Goal: Complete application form: Complete application form

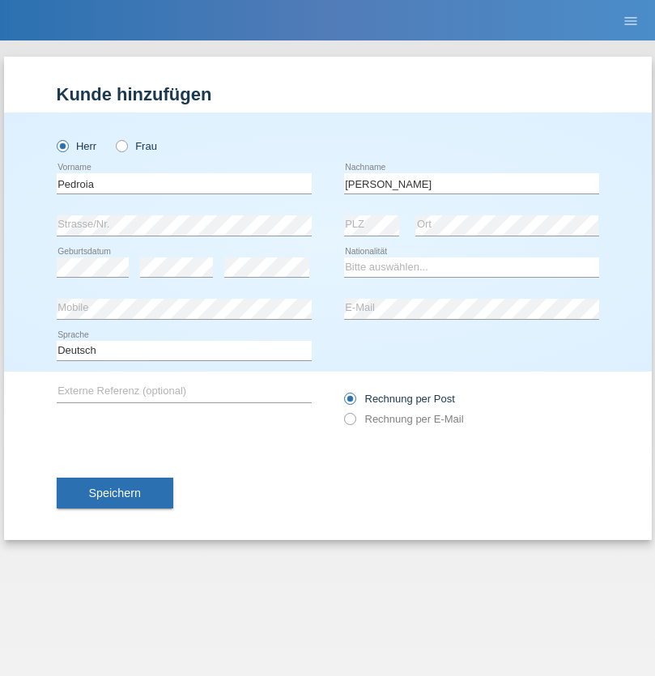
type input "[PERSON_NAME]"
select select "CH"
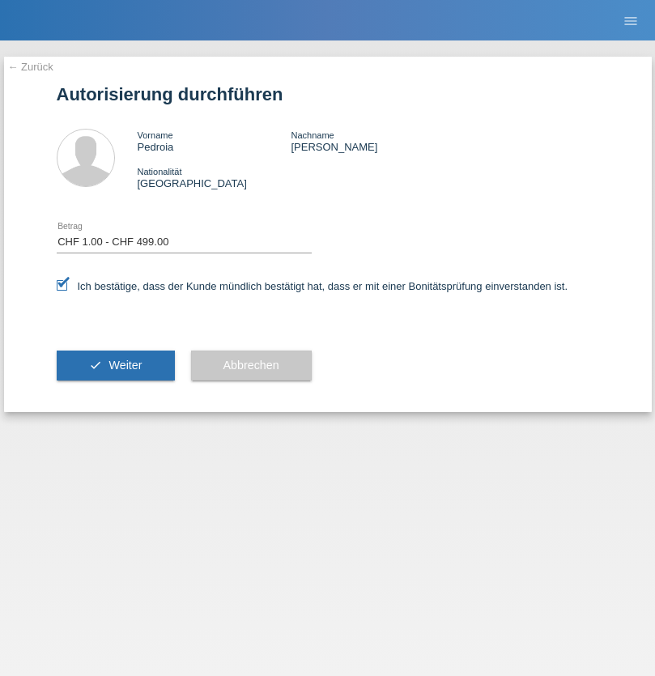
select select "1"
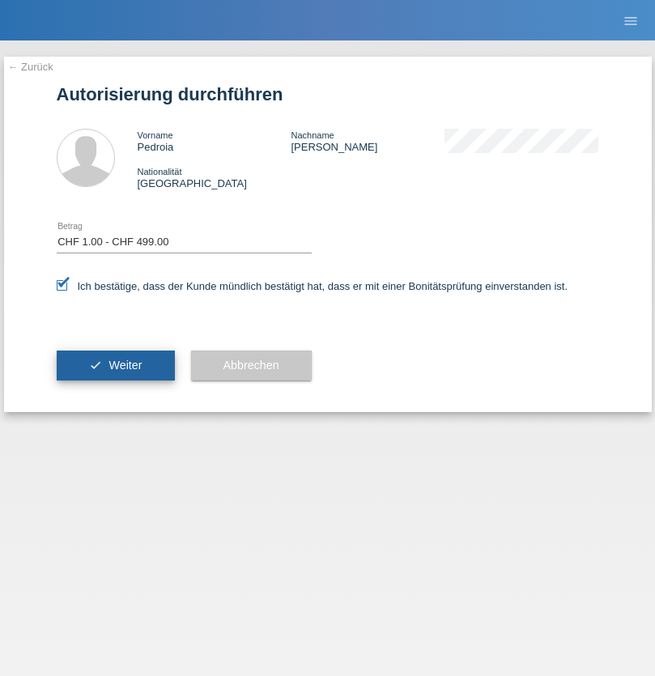
click at [115, 365] on span "Weiter" at bounding box center [124, 365] width 33 height 13
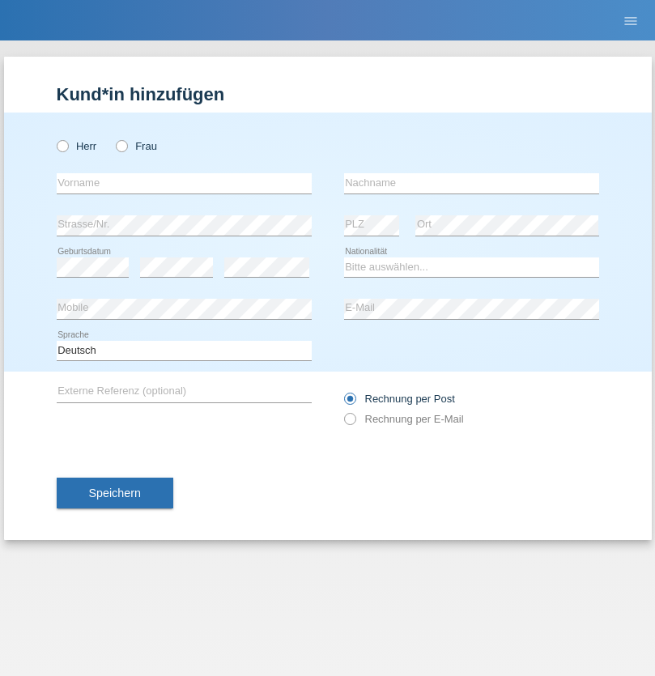
radio input "true"
click at [184, 183] on input "text" at bounding box center [184, 183] width 255 height 20
type input "Farkash"
click at [471, 183] on input "text" at bounding box center [471, 183] width 255 height 20
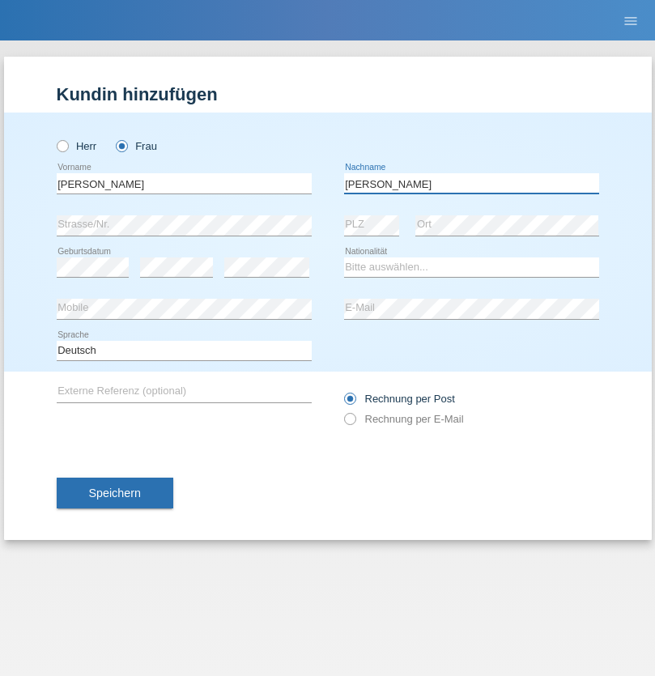
type input "Yolana"
select select "UA"
select select "C"
select select "23"
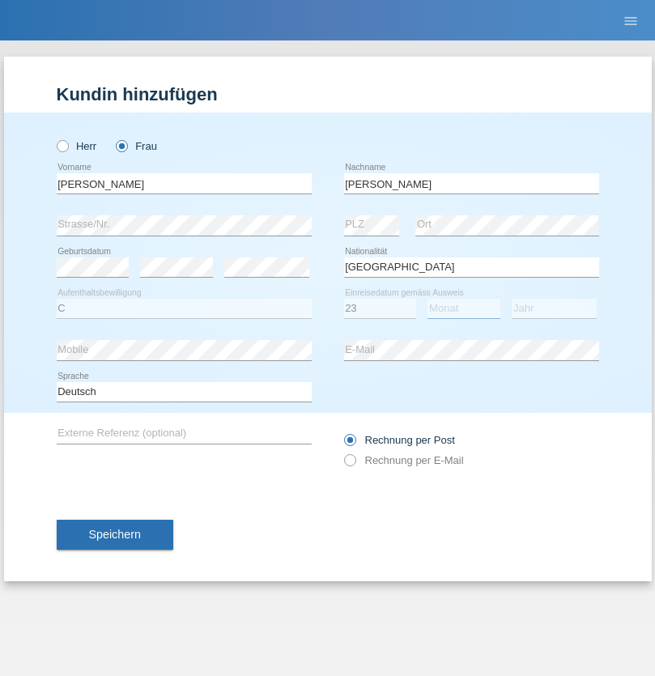
select select "10"
select select "2021"
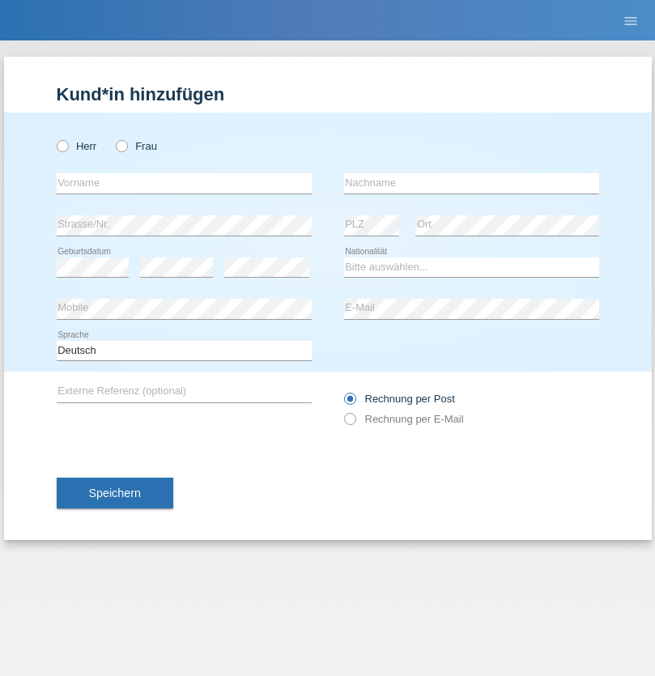
radio input "true"
click at [184, 183] on input "text" at bounding box center [184, 183] width 255 height 20
type input "Terezie"
click at [471, 183] on input "text" at bounding box center [471, 183] width 255 height 20
type input "Zachariášová"
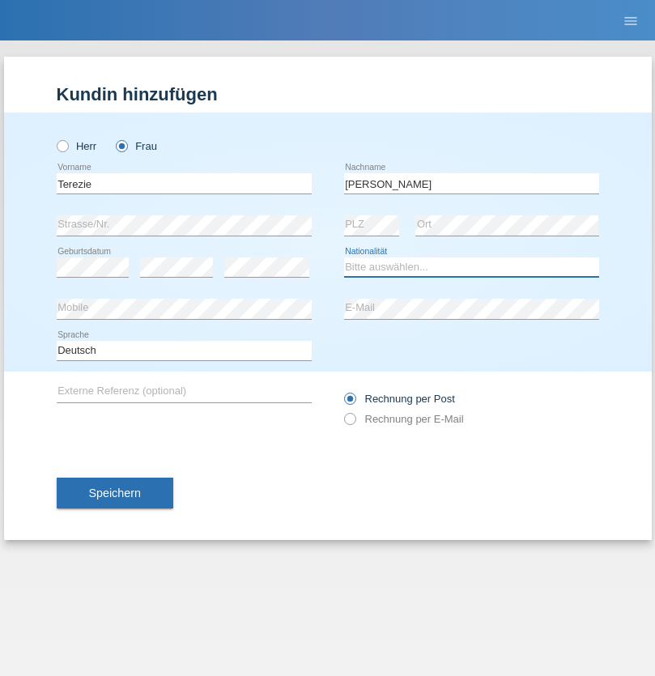
select select "CH"
radio input "true"
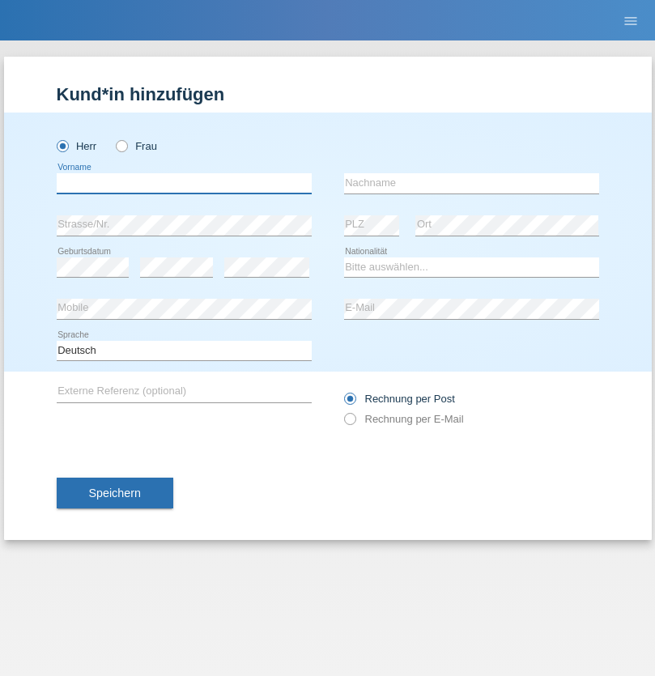
click at [184, 183] on input "text" at bounding box center [184, 183] width 255 height 20
type input "firat"
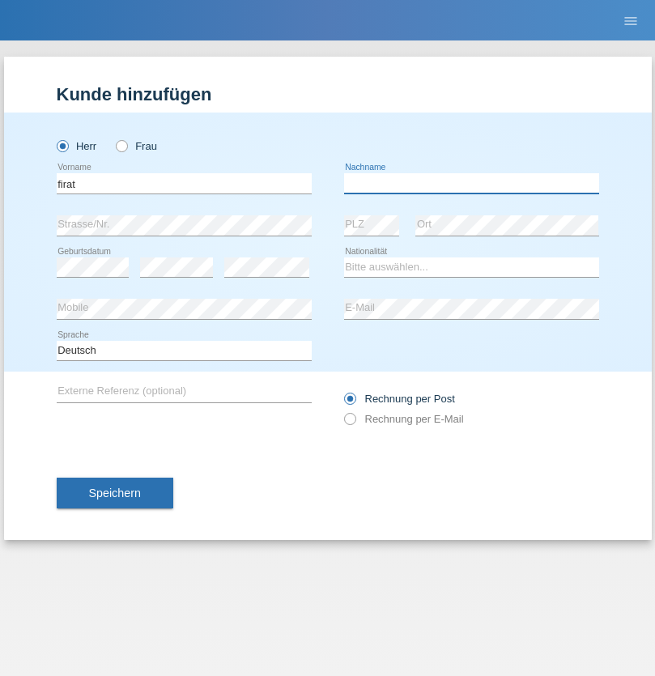
click at [471, 183] on input "text" at bounding box center [471, 183] width 255 height 20
type input "kara"
select select "CH"
radio input "true"
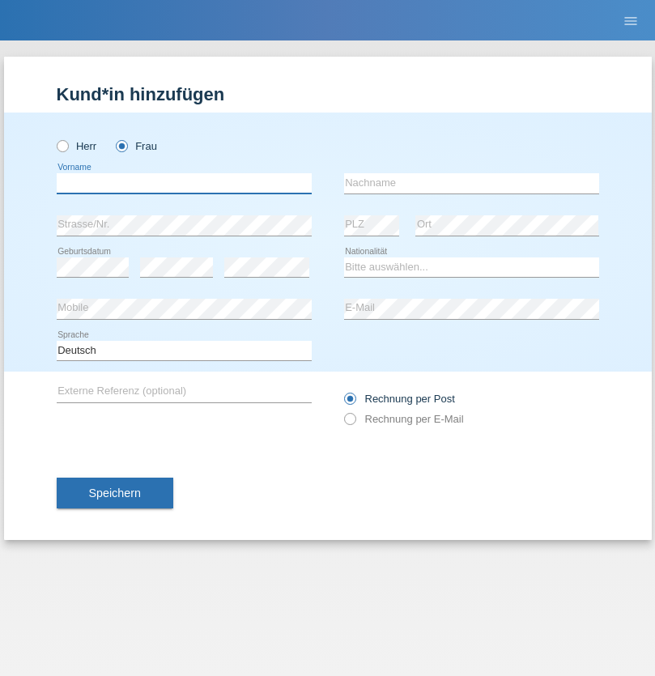
click at [184, 183] on input "text" at bounding box center [184, 183] width 255 height 20
type input "Nuria"
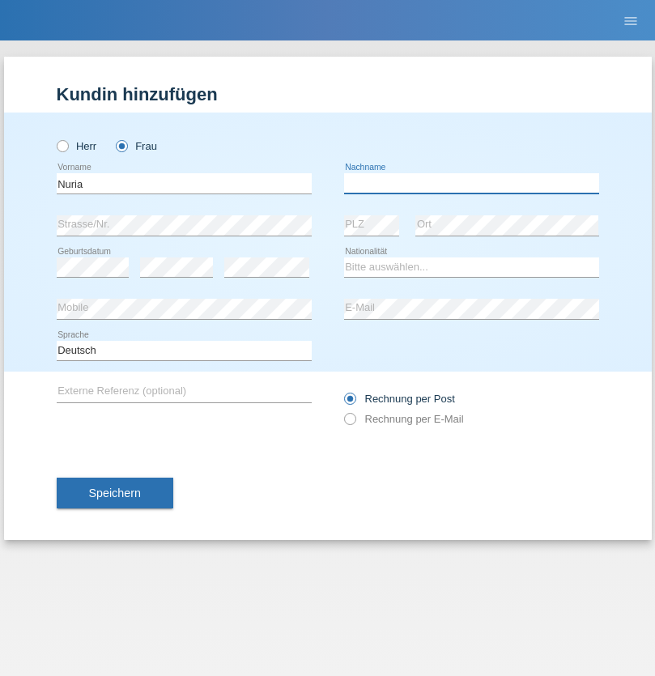
click at [471, 183] on input "text" at bounding box center [471, 183] width 255 height 20
type input "D'Antino"
select select "CH"
